Goal: Check status: Check status

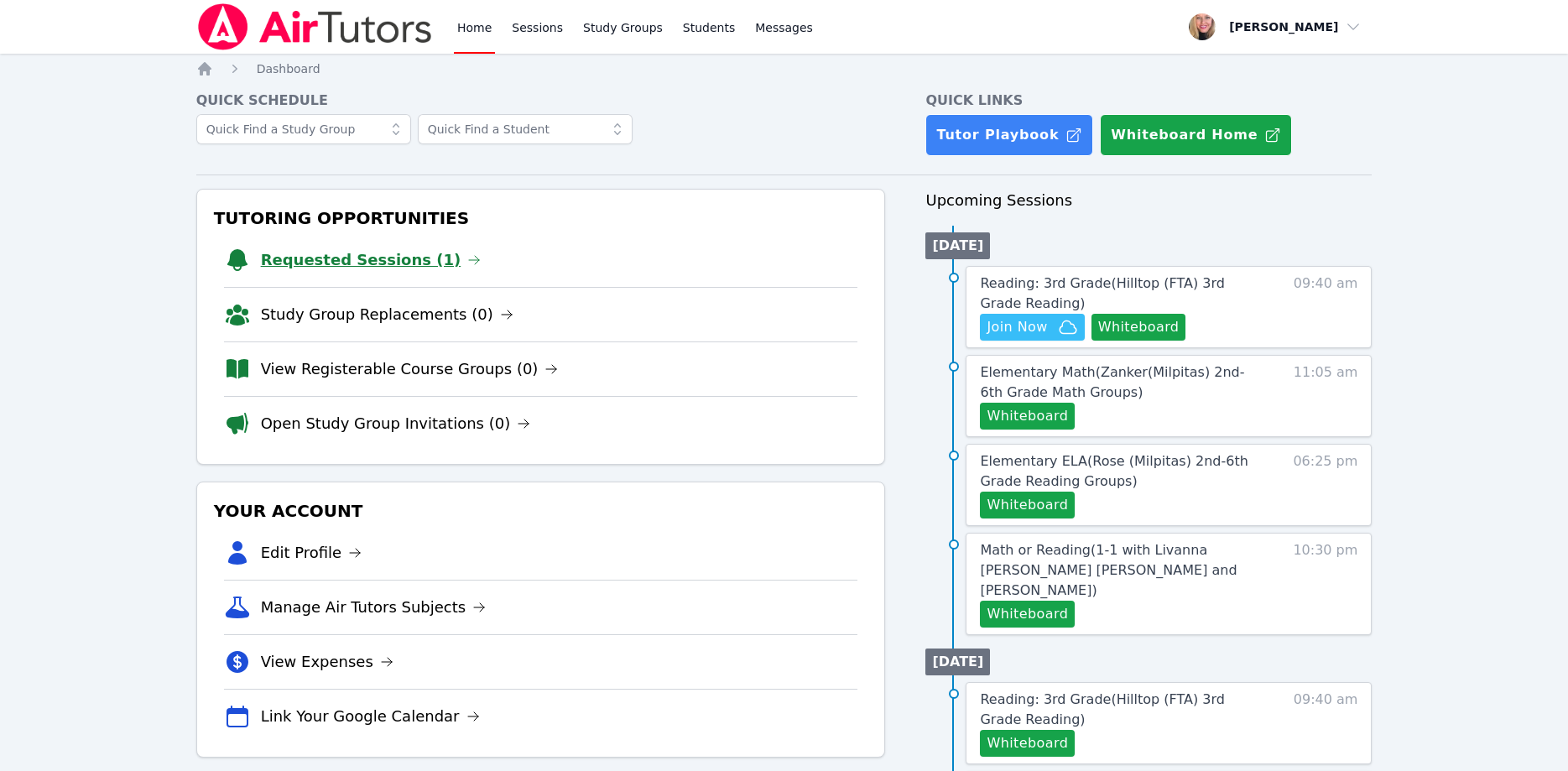
click at [298, 254] on link "Requested Sessions (1)" at bounding box center [371, 260] width 221 height 23
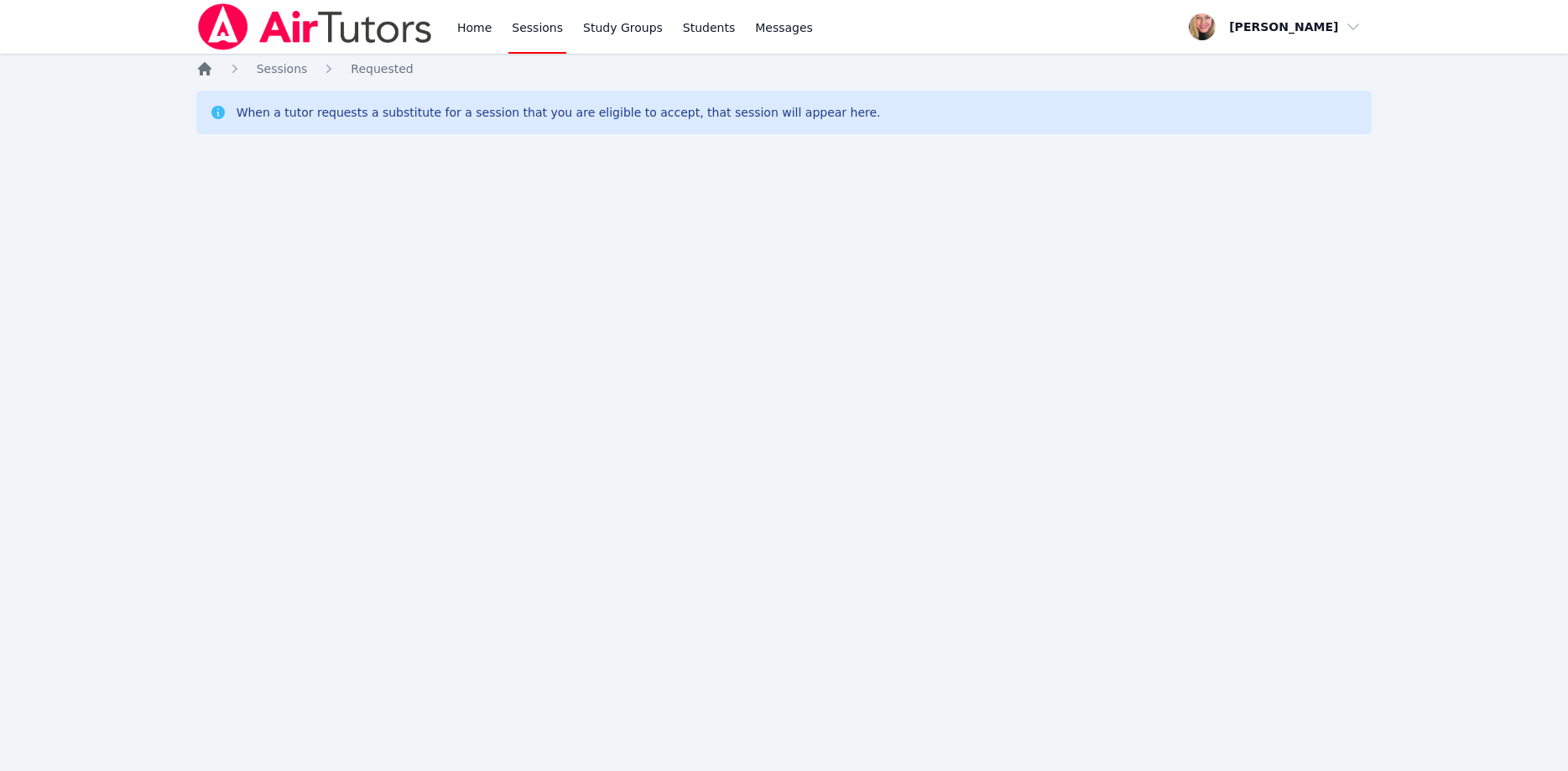
click at [203, 68] on icon "Breadcrumb" at bounding box center [204, 68] width 13 height 13
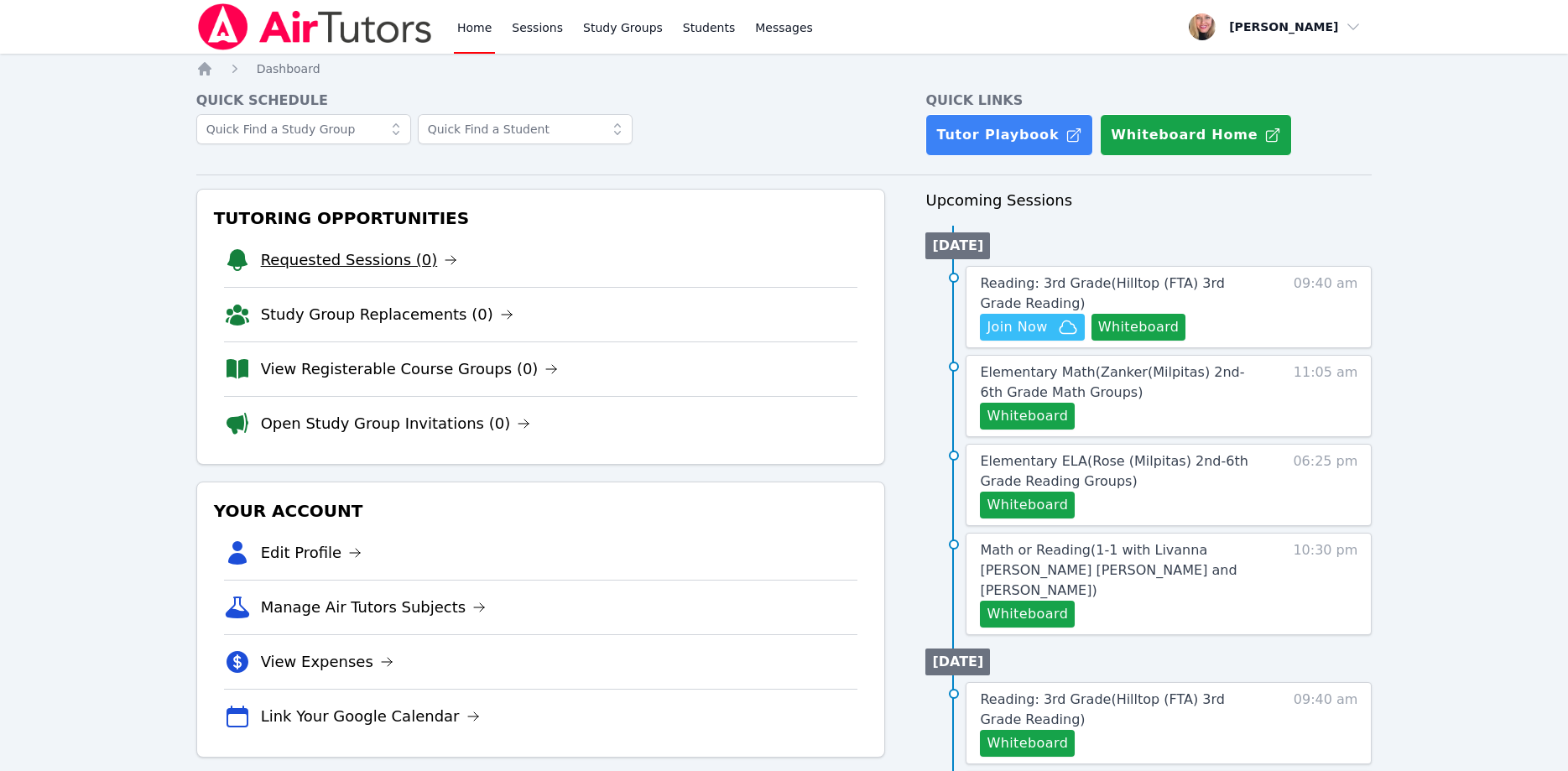
click at [395, 251] on link "Requested Sessions (0)" at bounding box center [359, 260] width 197 height 23
